Goal: Obtain resource: Download file/media

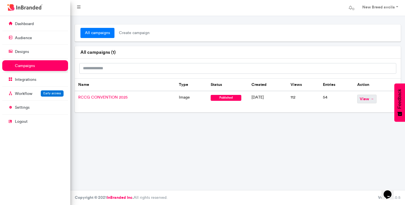
click at [372, 98] on span "view →" at bounding box center [367, 99] width 19 height 9
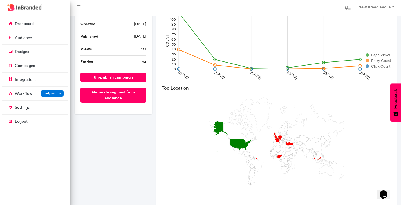
scroll to position [58, 0]
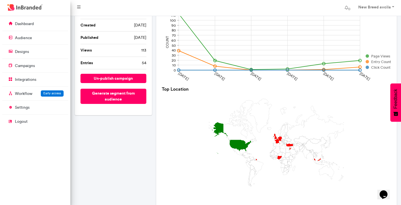
click at [361, 60] on rect at bounding box center [276, 42] width 229 height 84
click at [132, 61] on li "Entries 54" at bounding box center [114, 63] width 66 height 13
click at [119, 63] on li "Entries 54" at bounding box center [114, 63] width 66 height 13
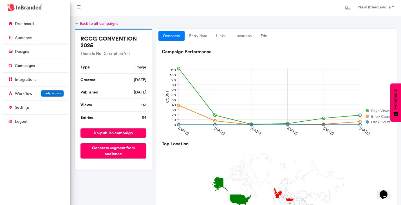
scroll to position [0, 0]
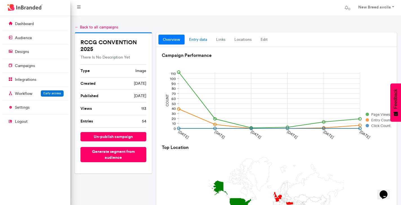
click at [192, 40] on link "entry data" at bounding box center [198, 40] width 27 height 10
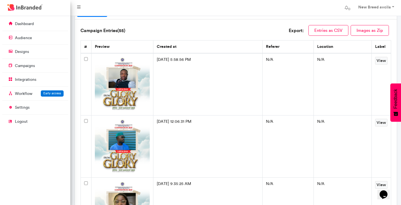
scroll to position [30, 0]
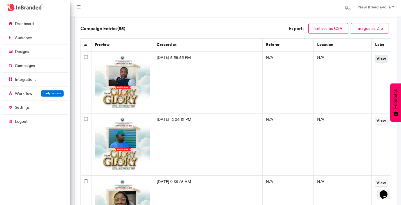
click at [383, 59] on link "View" at bounding box center [381, 59] width 12 height 8
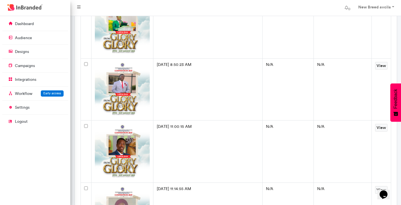
scroll to position [649, 0]
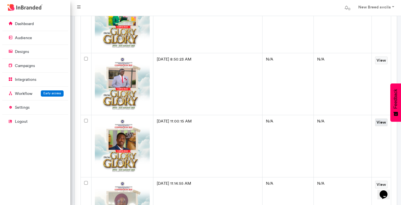
click at [383, 119] on link "View" at bounding box center [381, 123] width 12 height 8
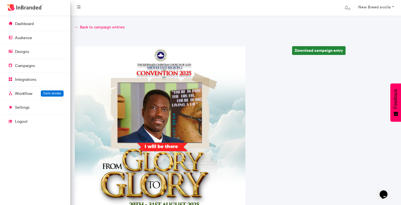
click at [321, 49] on link "Download campaign entry" at bounding box center [318, 50] width 53 height 9
